Goal: Task Accomplishment & Management: Manage account settings

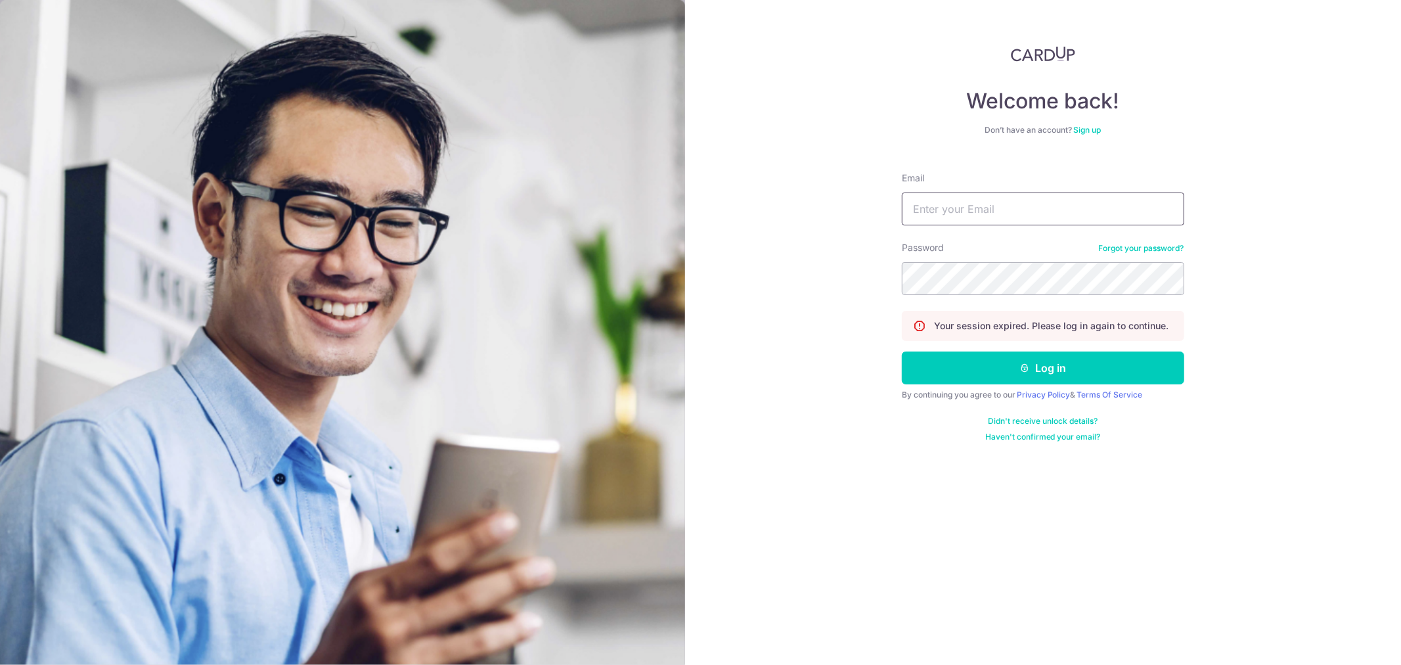
click at [1001, 207] on input "Email" at bounding box center [1043, 208] width 282 height 33
type input "[PERSON_NAME][EMAIL_ADDRESS][DOMAIN_NAME]"
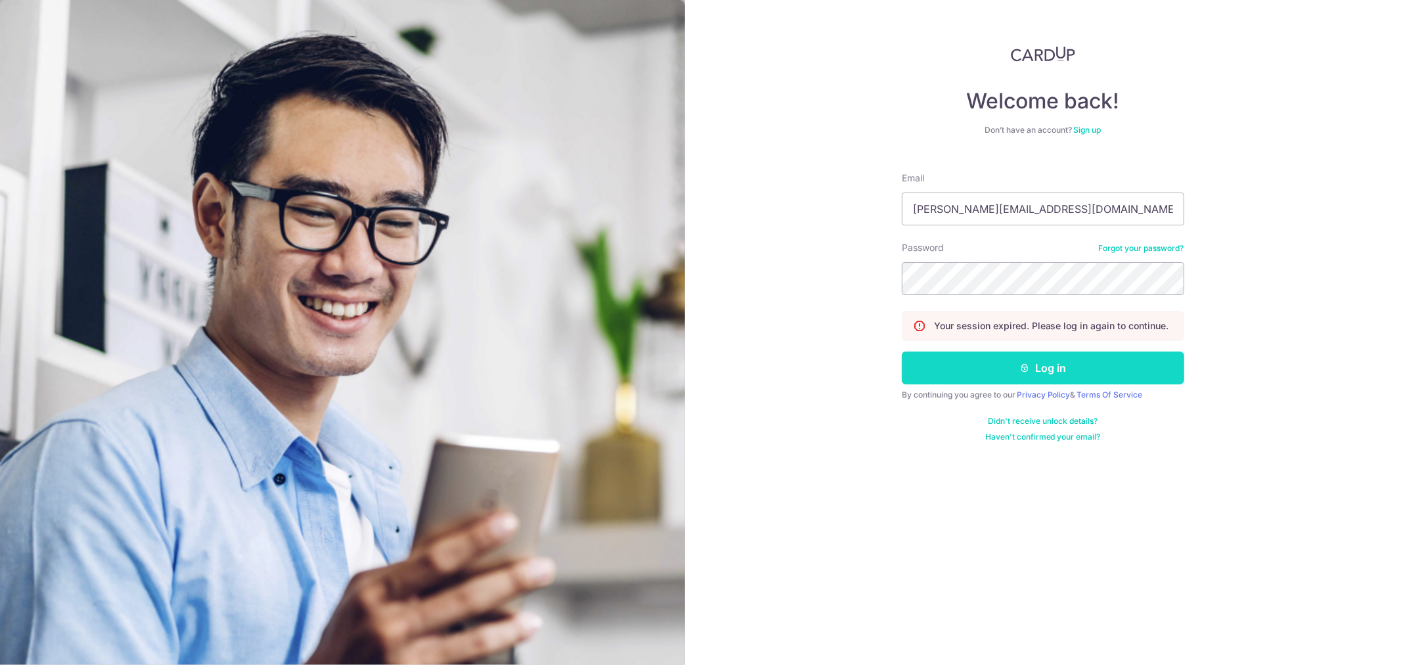
click at [1094, 384] on button "Log in" at bounding box center [1043, 367] width 282 height 33
